Goal: Information Seeking & Learning: Find specific fact

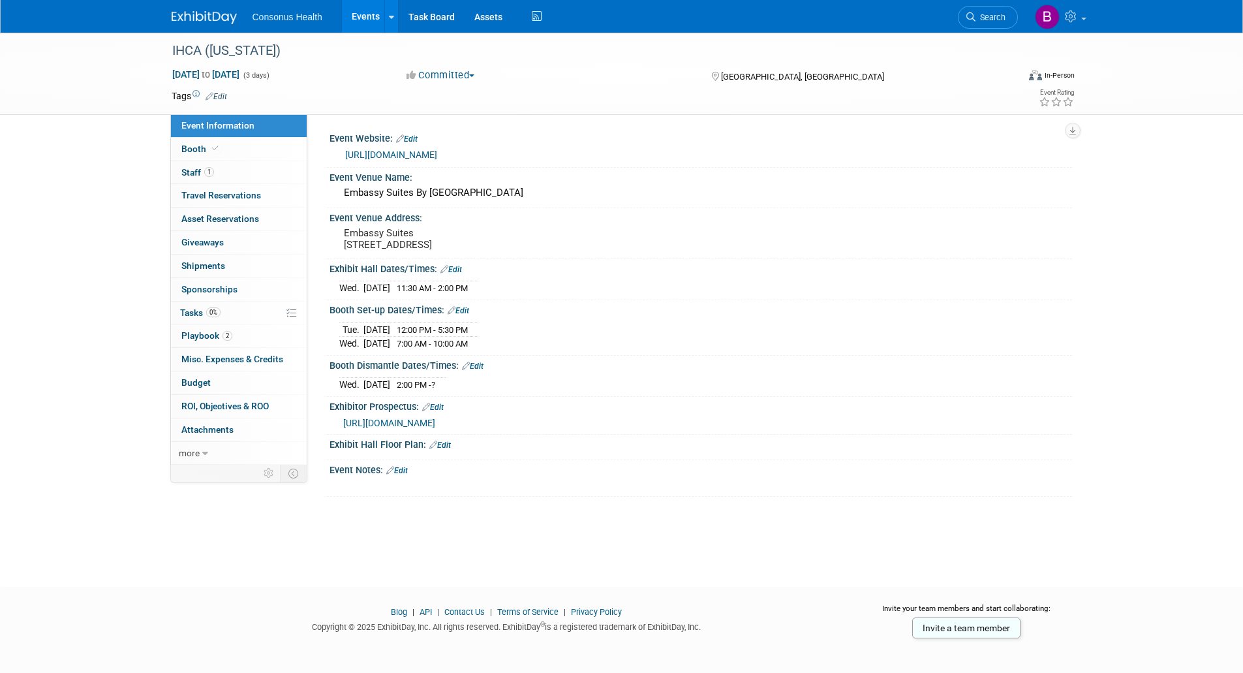
click at [358, 18] on link "Events" at bounding box center [366, 16] width 48 height 33
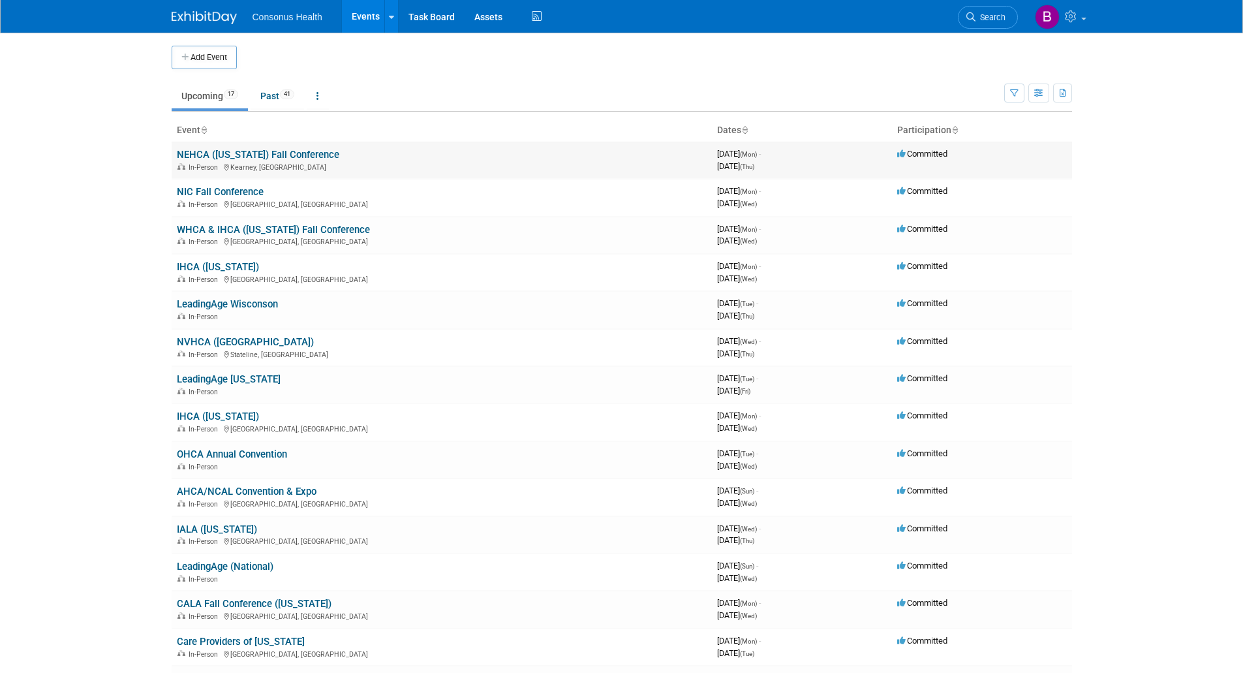
click at [207, 153] on link "NEHCA ([US_STATE]) Fall Conference" at bounding box center [258, 155] width 162 height 12
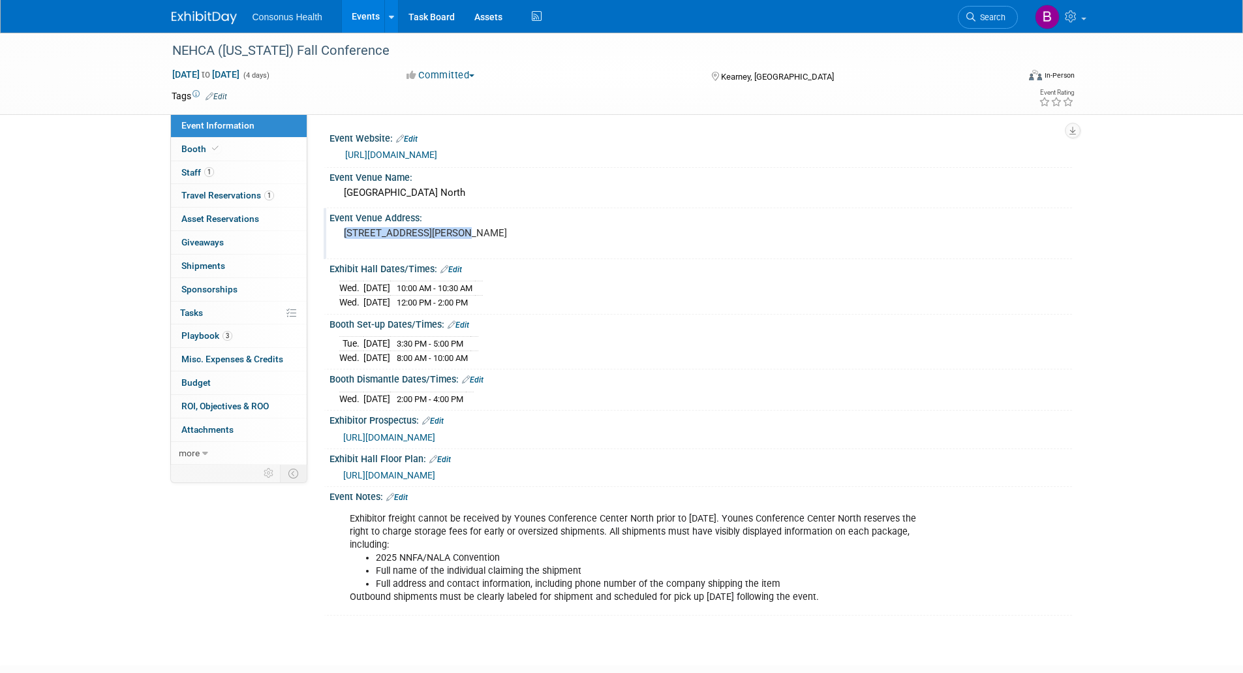
drag, startPoint x: 329, startPoint y: 233, endPoint x: 452, endPoint y: 230, distance: 122.7
click at [452, 230] on div "707 Talmadge St Kearney, NE 68845 UNITED STATES" at bounding box center [483, 239] width 309 height 31
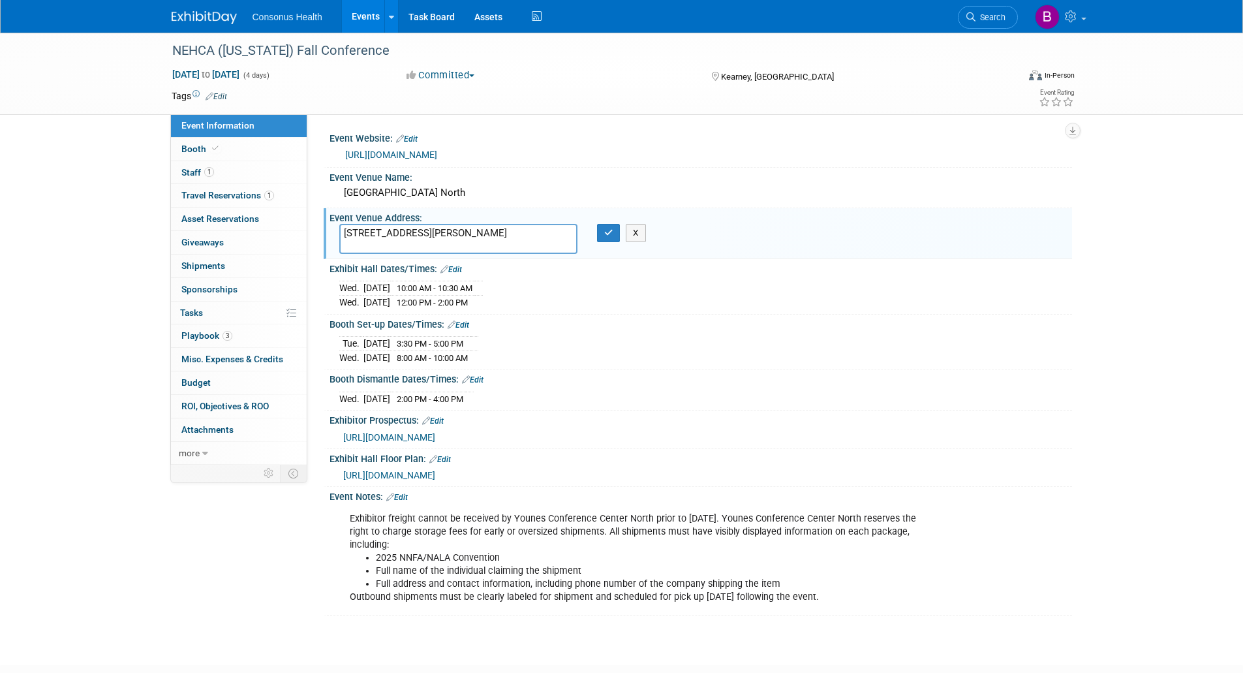
drag, startPoint x: 393, startPoint y: 245, endPoint x: 331, endPoint y: 234, distance: 62.8
click at [331, 234] on div "707 Talmadge St Kearney, NE 68845 UNITED STATES" at bounding box center [458, 239] width 258 height 30
click at [357, 13] on link "Events" at bounding box center [366, 16] width 48 height 33
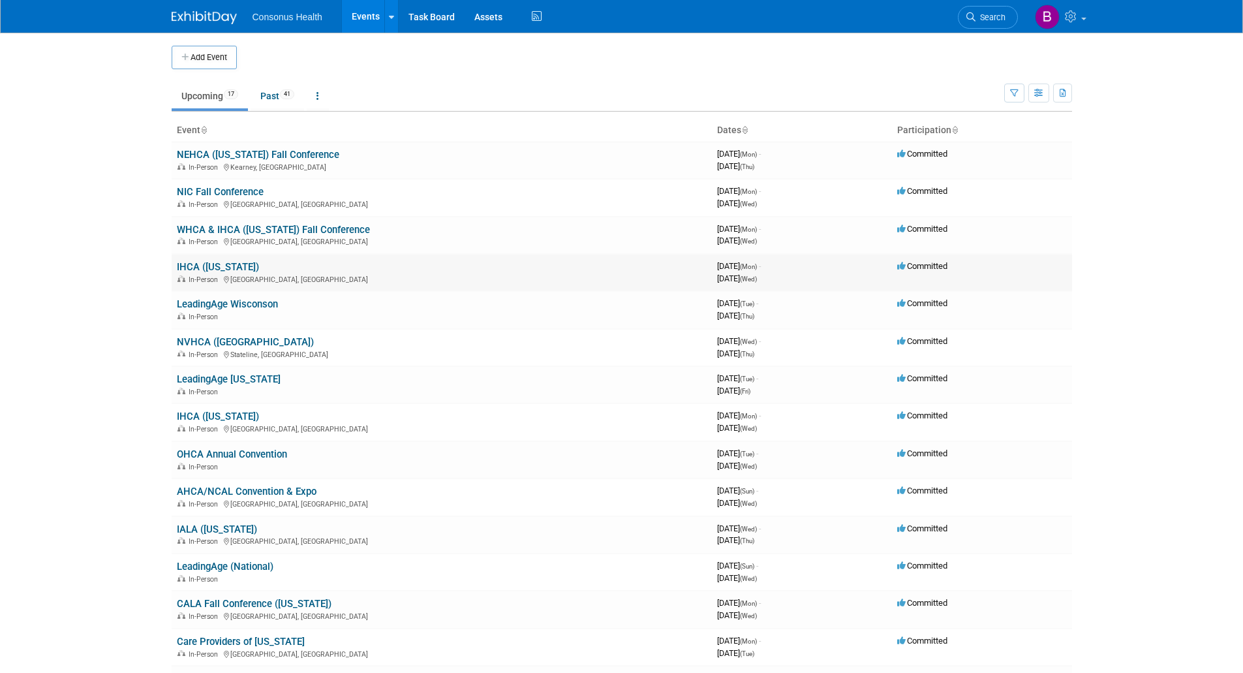
click at [196, 264] on link "IHCA ([US_STATE])" at bounding box center [218, 267] width 82 height 12
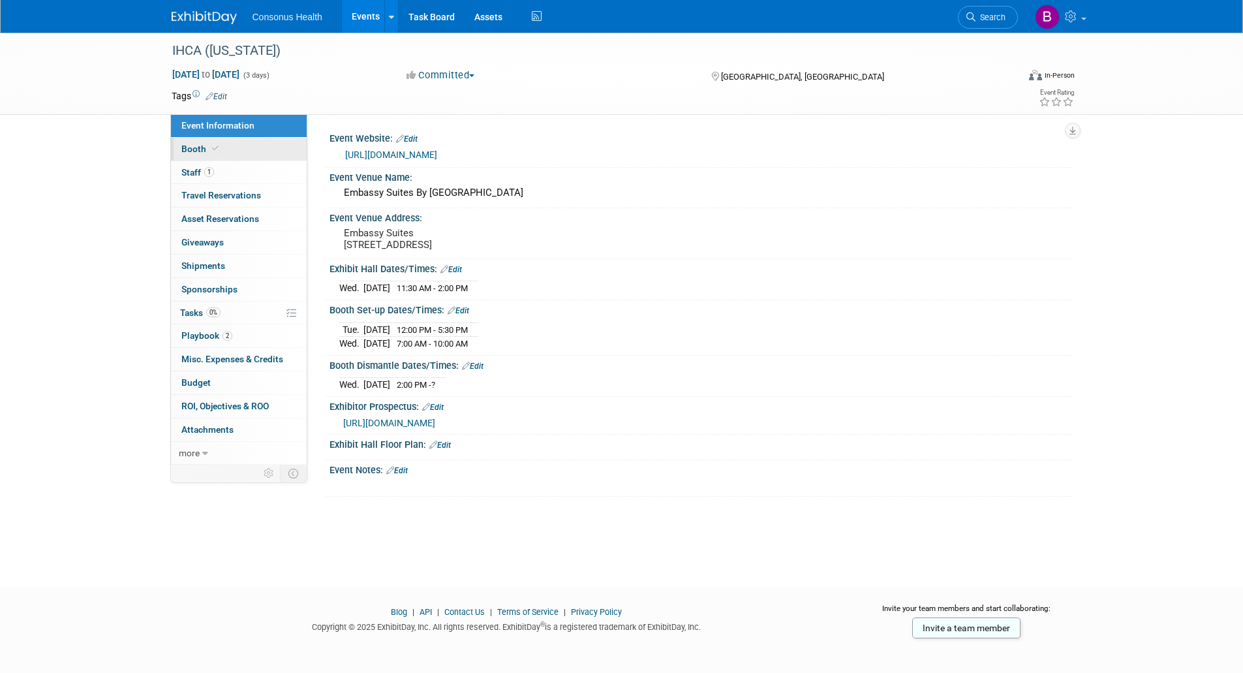
click at [188, 142] on link "Booth" at bounding box center [239, 149] width 136 height 23
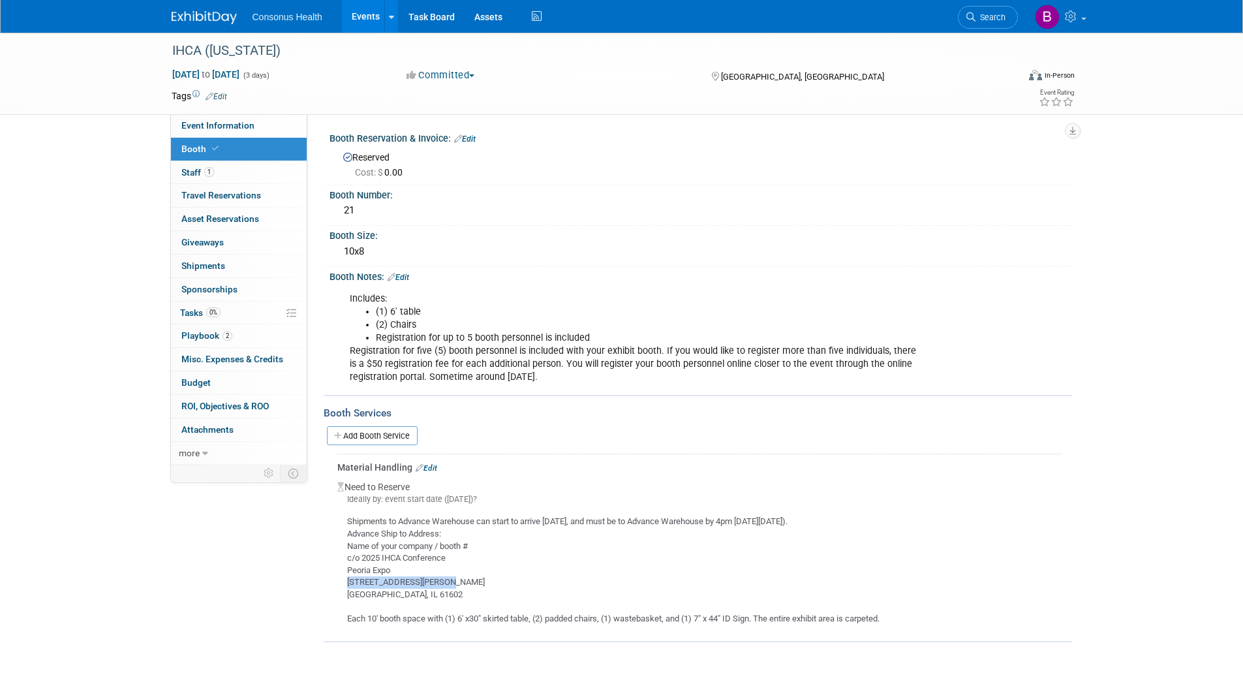
drag, startPoint x: 443, startPoint y: 580, endPoint x: 344, endPoint y: 582, distance: 98.5
click at [344, 582] on div "Shipments to Advance Warehouse can start to arrive Monday August 11th, 2025, an…" at bounding box center [699, 564] width 725 height 119
copy div "201 SW Jefferson Street"
click at [361, 20] on link "Events" at bounding box center [366, 16] width 48 height 33
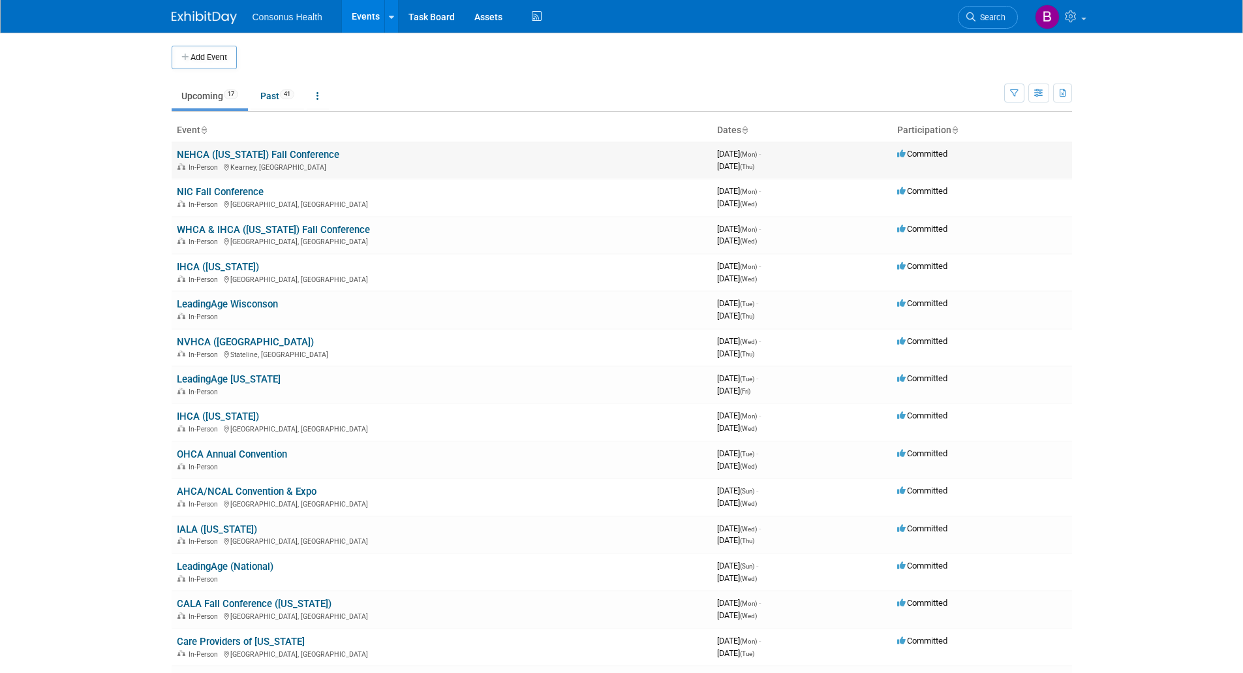
click at [200, 157] on link "NEHCA ([US_STATE]) Fall Conference" at bounding box center [258, 155] width 162 height 12
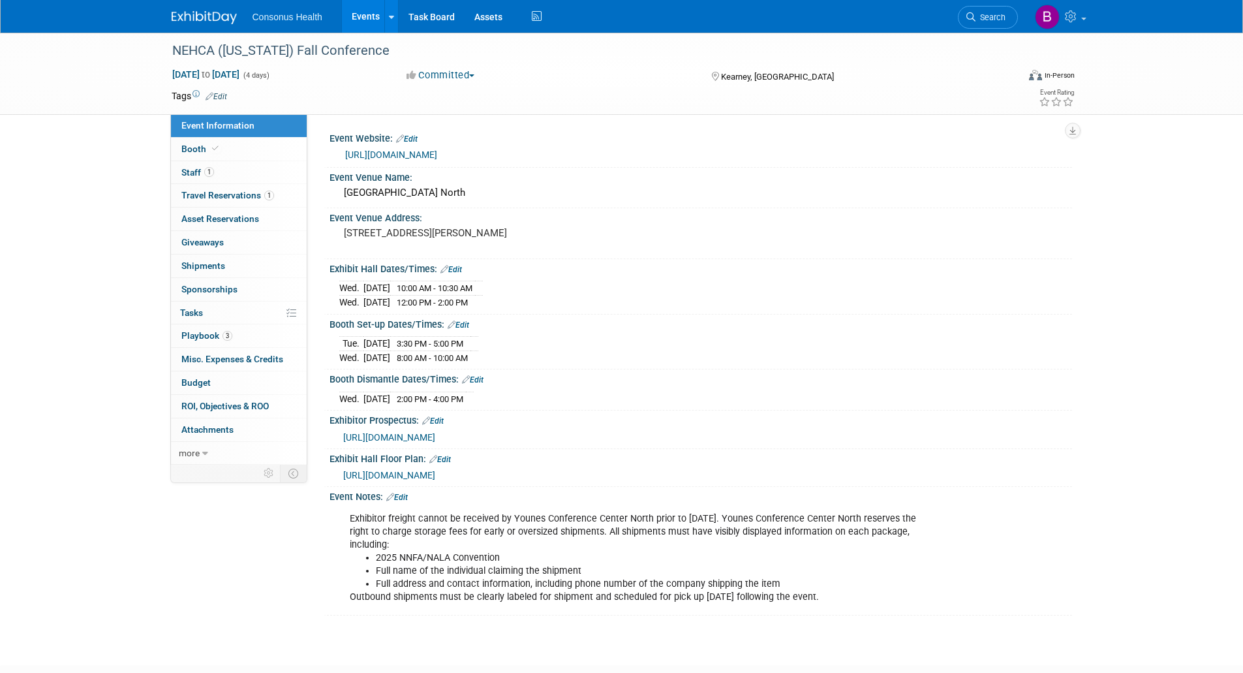
click at [371, 14] on link "Events" at bounding box center [366, 16] width 48 height 33
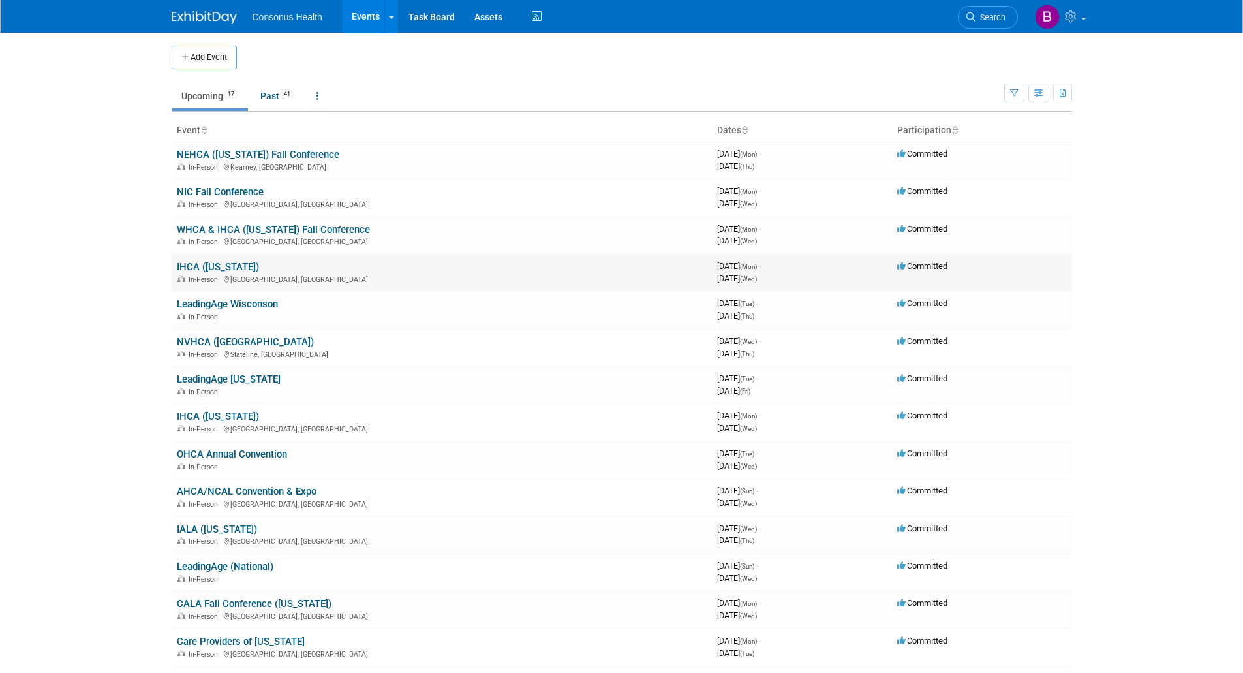
click at [207, 264] on link "IHCA ([US_STATE])" at bounding box center [218, 267] width 82 height 12
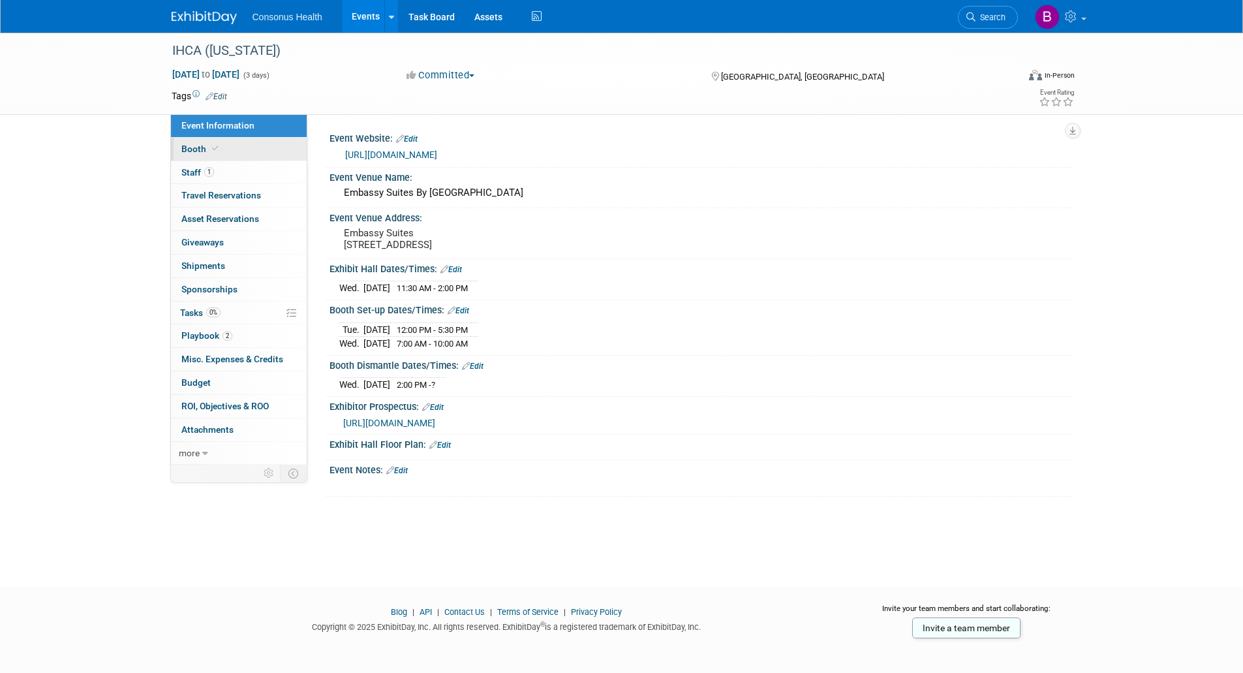
click at [189, 153] on span "Booth" at bounding box center [201, 149] width 40 height 10
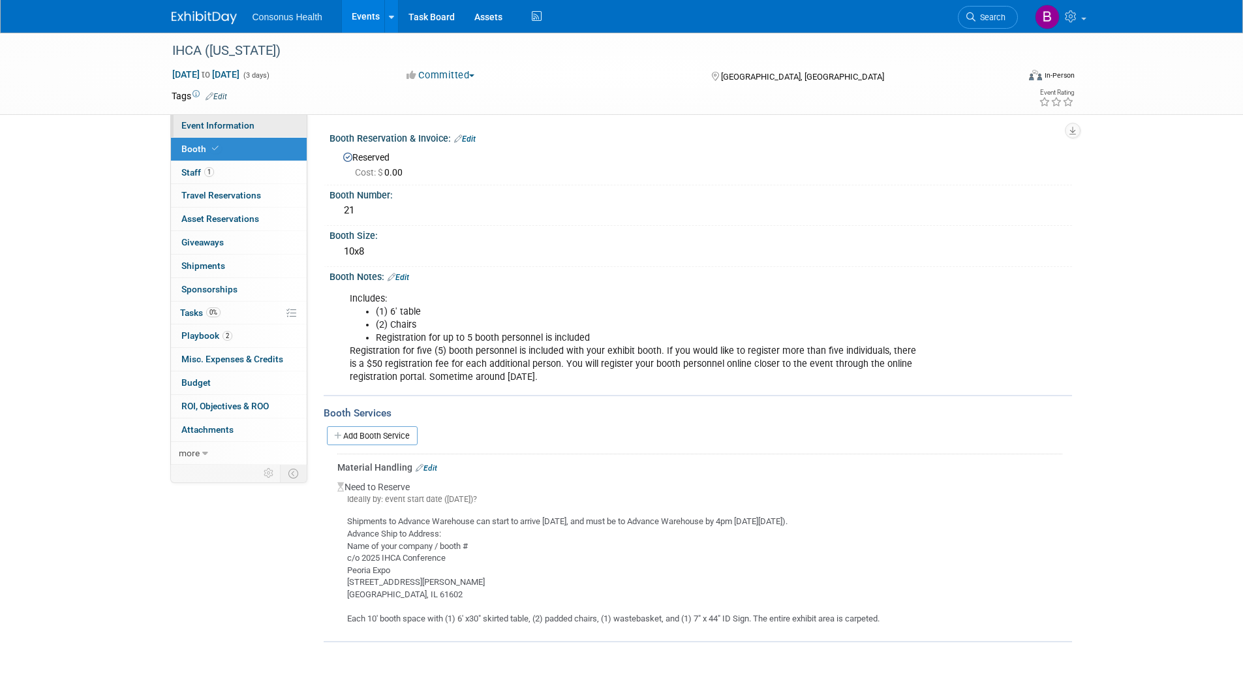
click at [218, 126] on span "Event Information" at bounding box center [217, 125] width 73 height 10
